Goal: Task Accomplishment & Management: Use online tool/utility

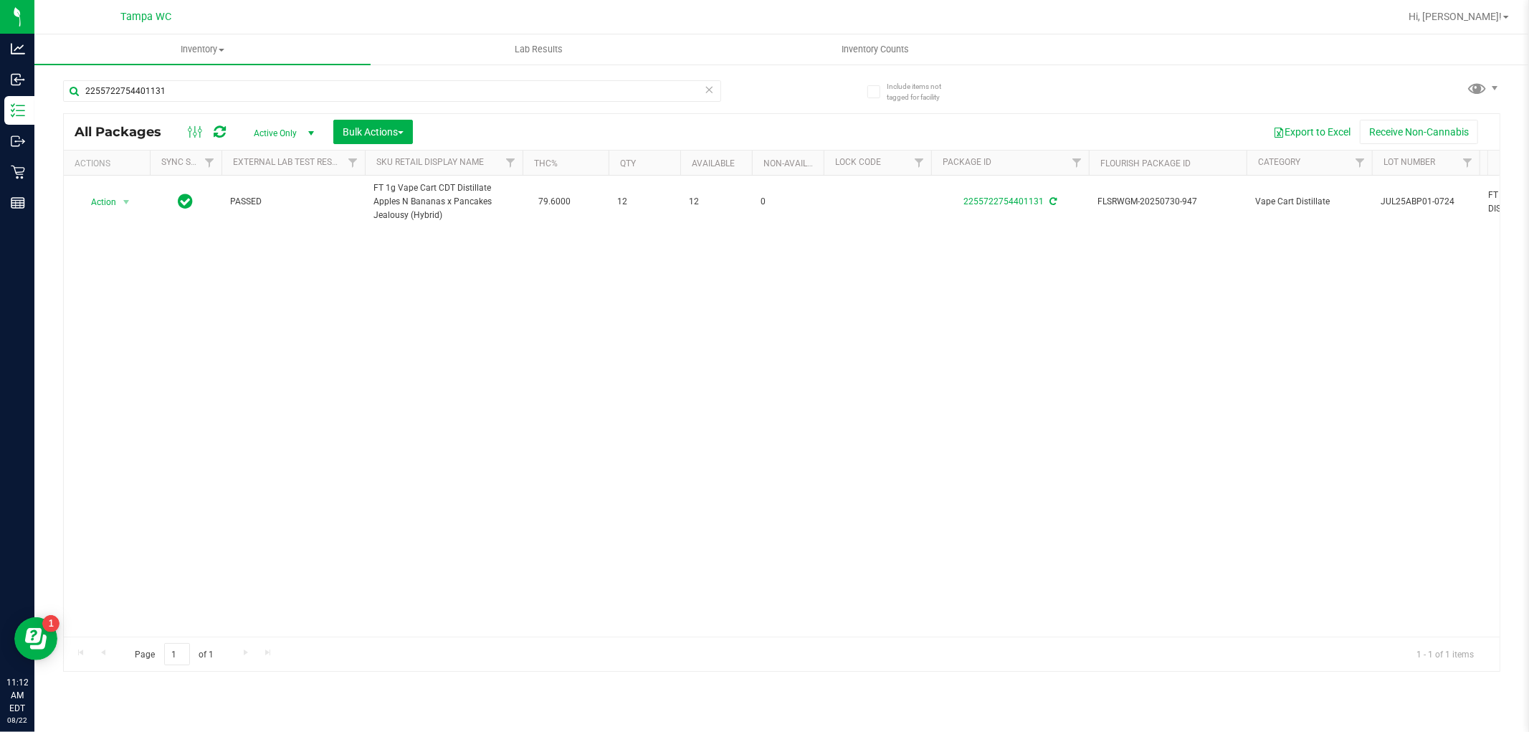
click at [705, 92] on icon at bounding box center [710, 88] width 10 height 17
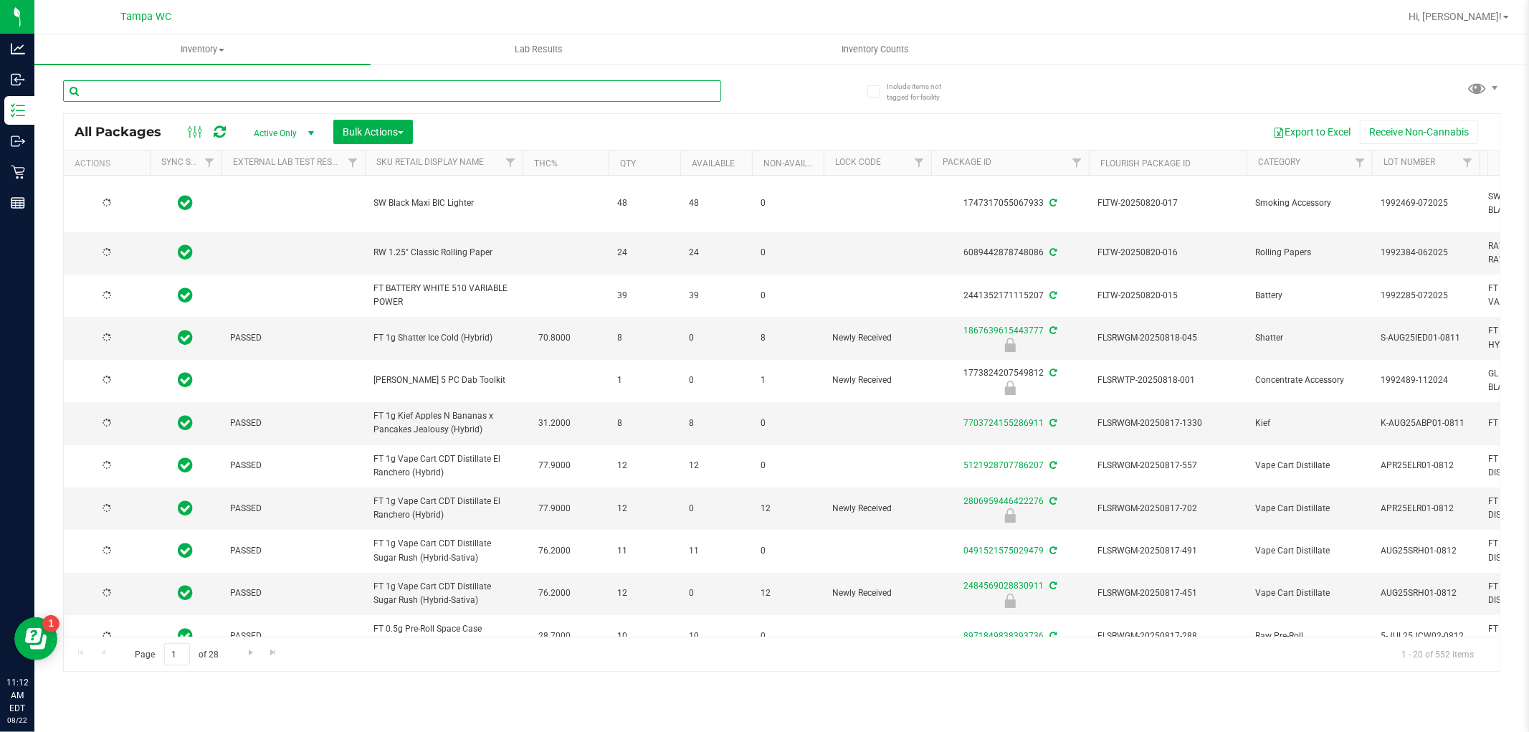
click at [565, 89] on input "text" at bounding box center [392, 91] width 658 height 22
type input "[DATE]"
type input "1982255512050224"
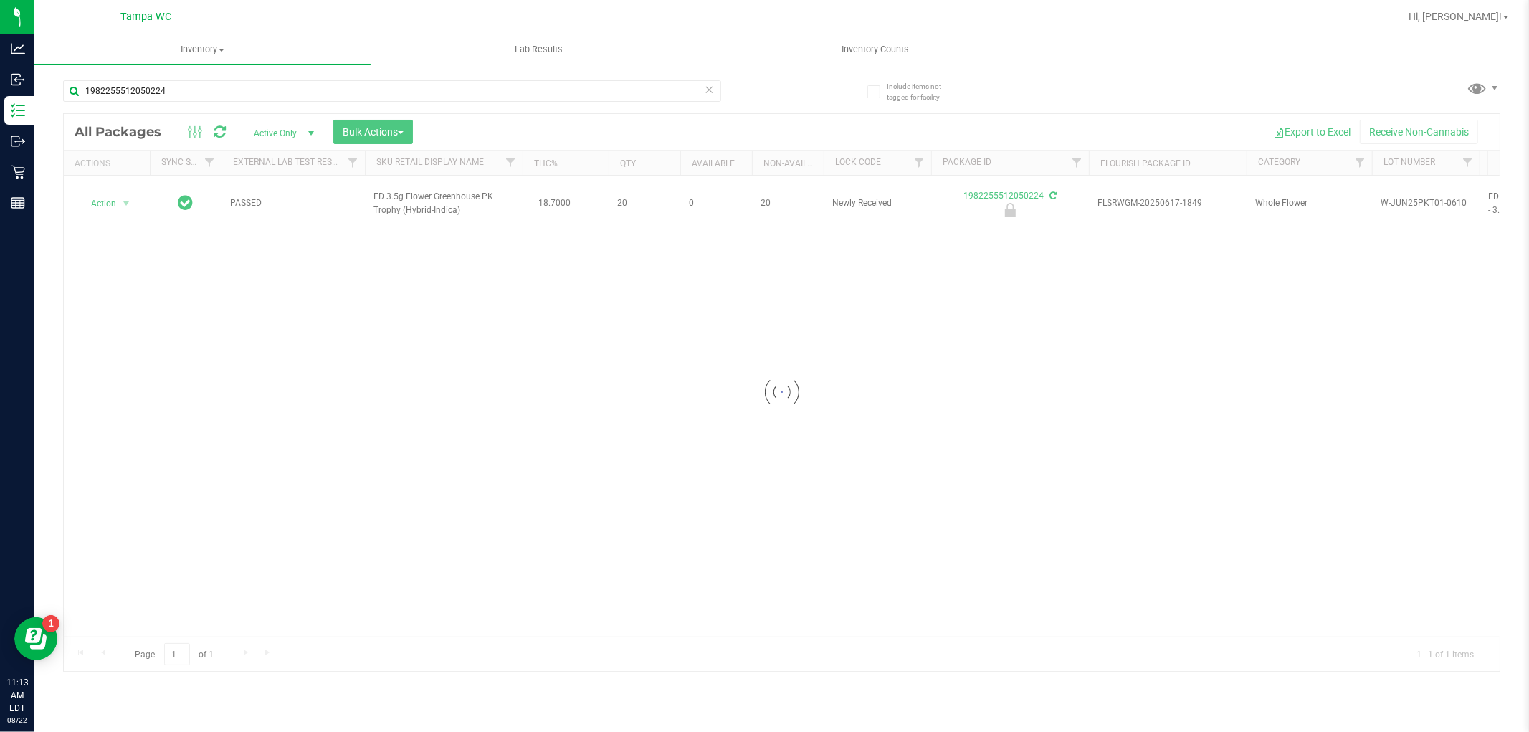
click at [320, 295] on div at bounding box center [782, 392] width 1436 height 557
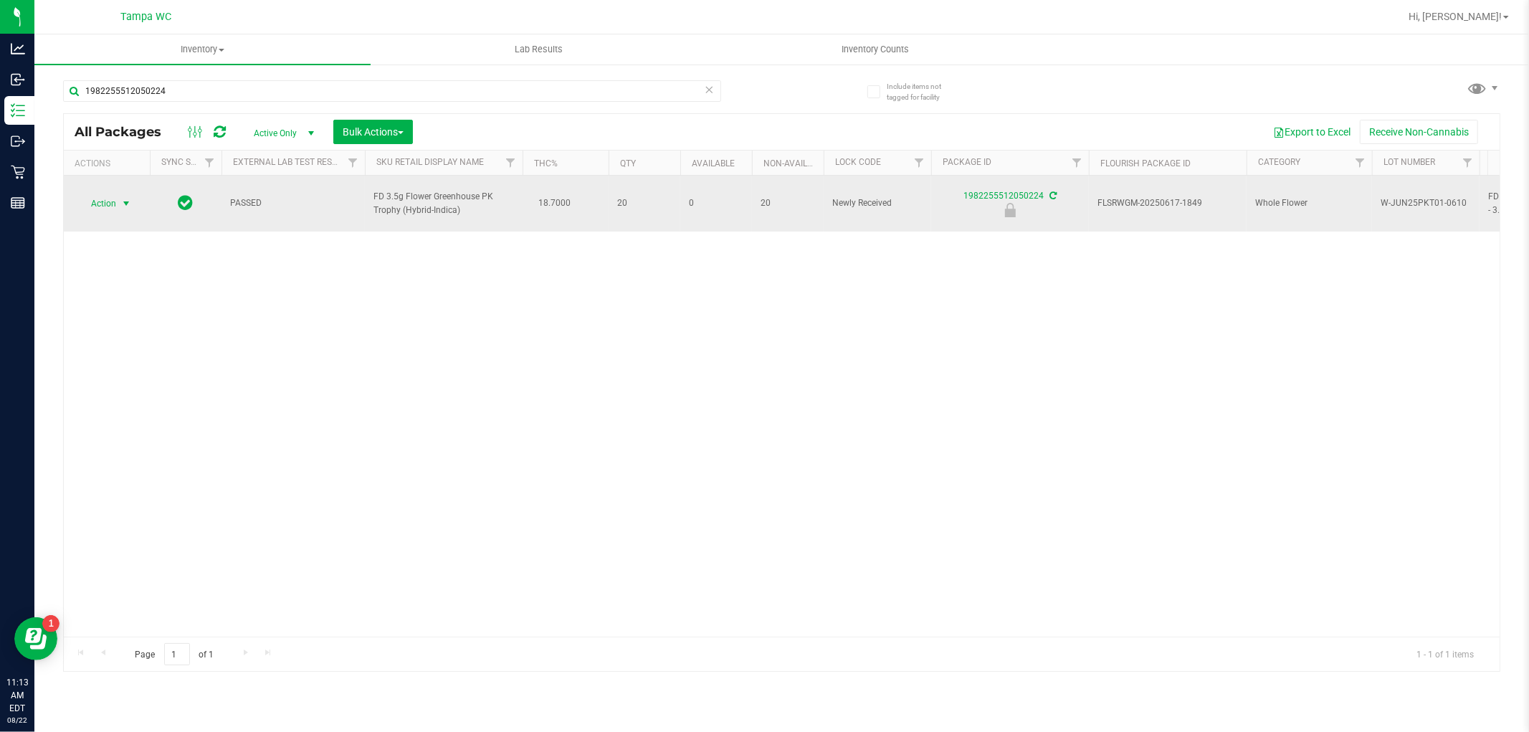
click at [125, 198] on span "select" at bounding box center [125, 203] width 11 height 11
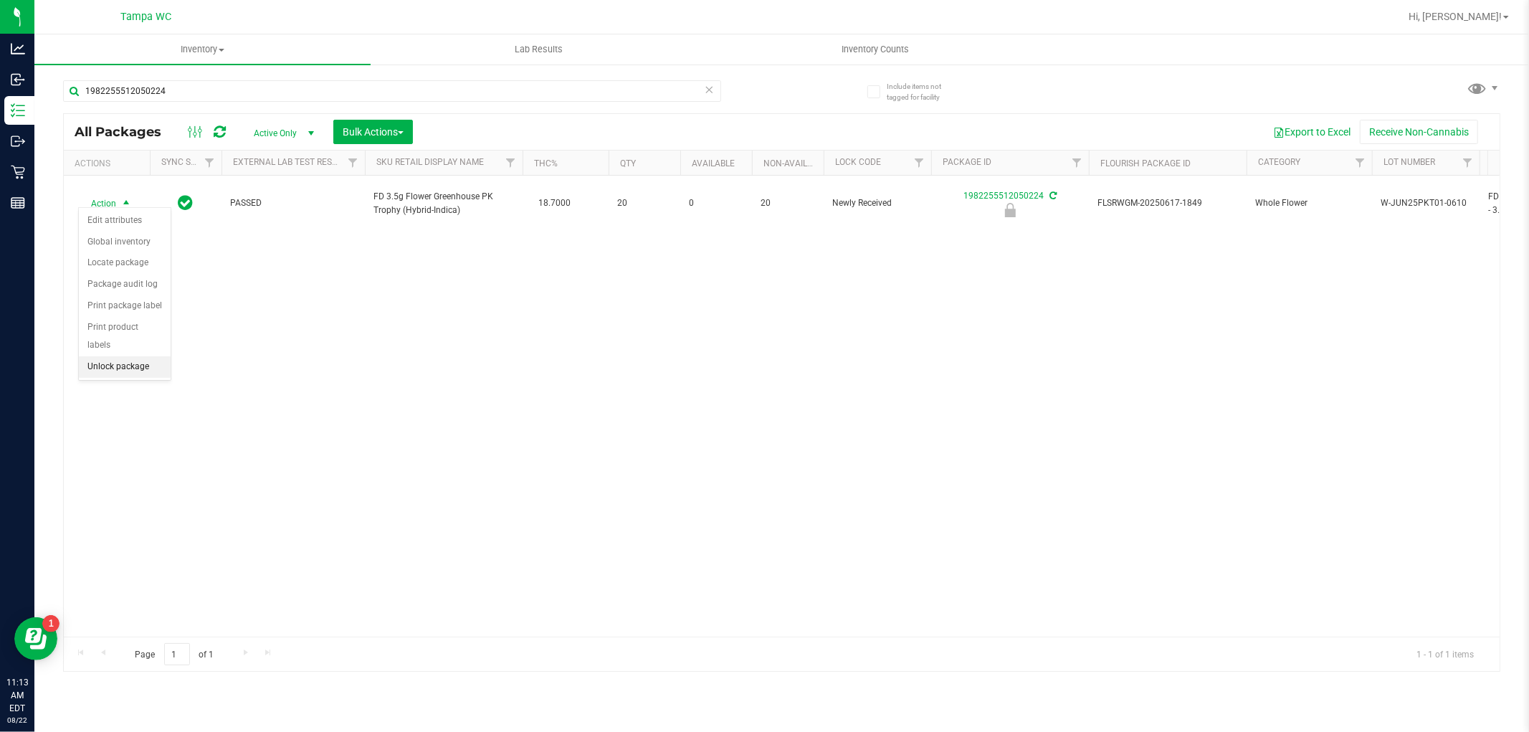
click at [116, 366] on li "Unlock package" at bounding box center [125, 367] width 92 height 22
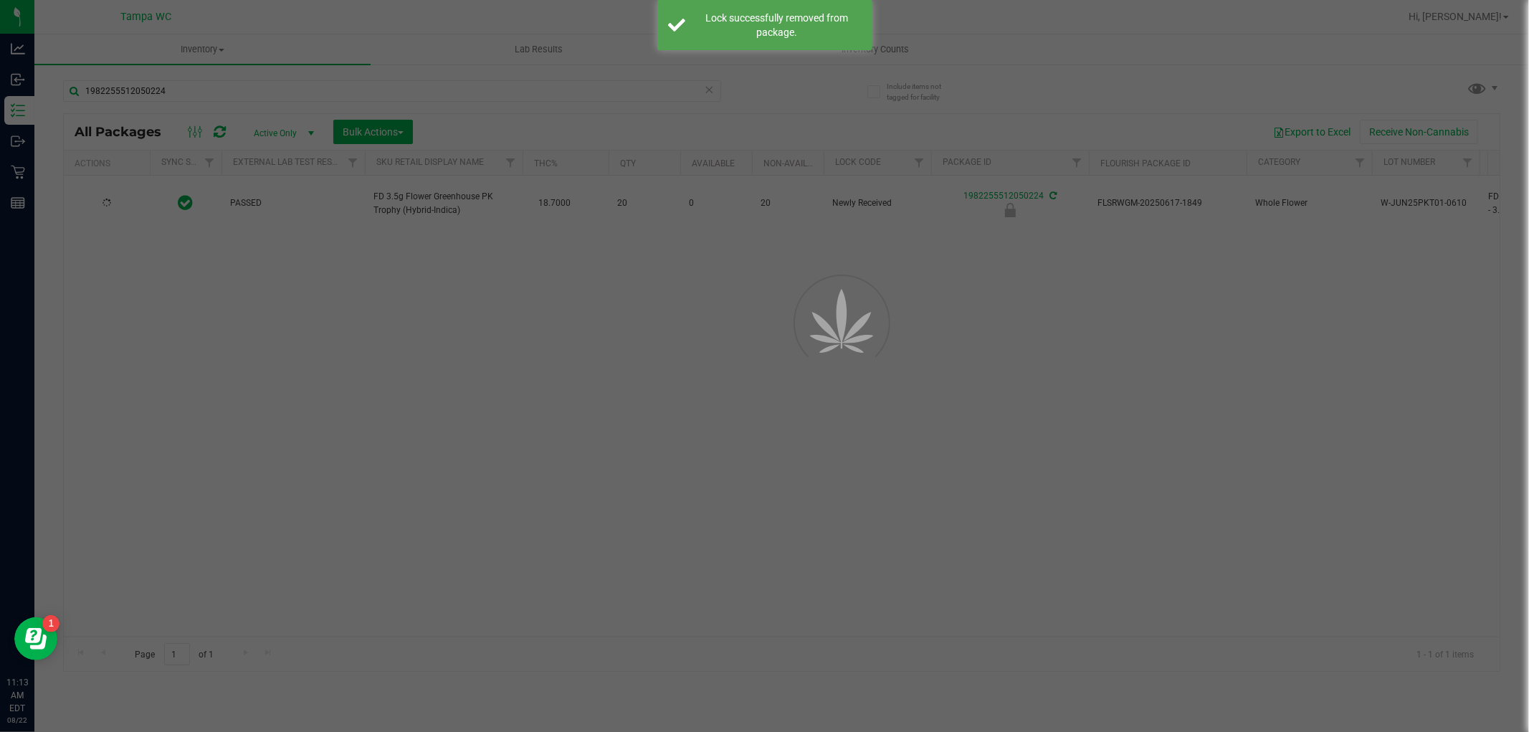
click at [366, 396] on div at bounding box center [764, 366] width 1529 height 732
